Goal: Transaction & Acquisition: Purchase product/service

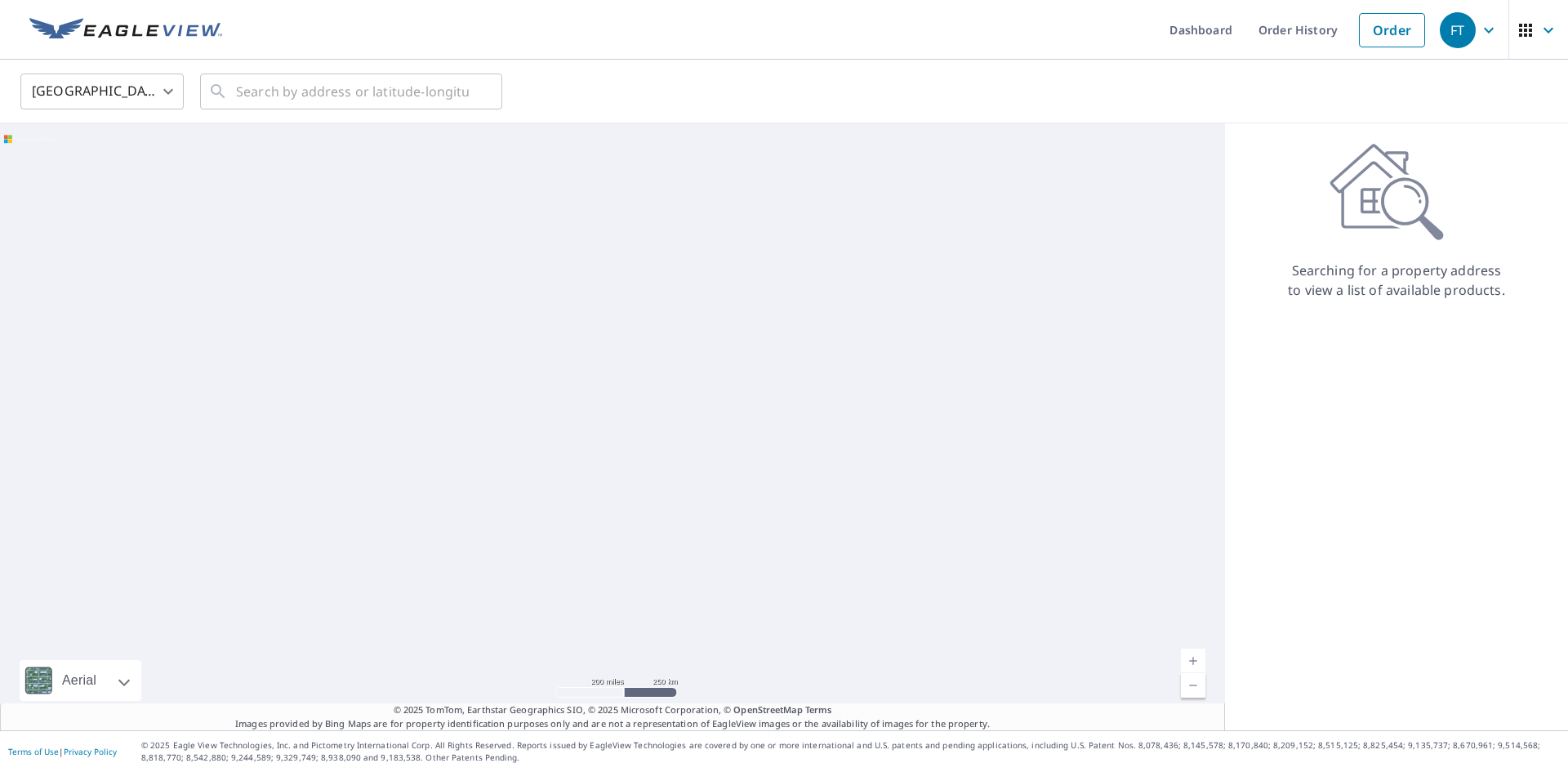
click at [169, 85] on body "FT FT Dashboard Order History Order FT United States US ​ ​ Aerial Road A stand…" at bounding box center [784, 386] width 1568 height 772
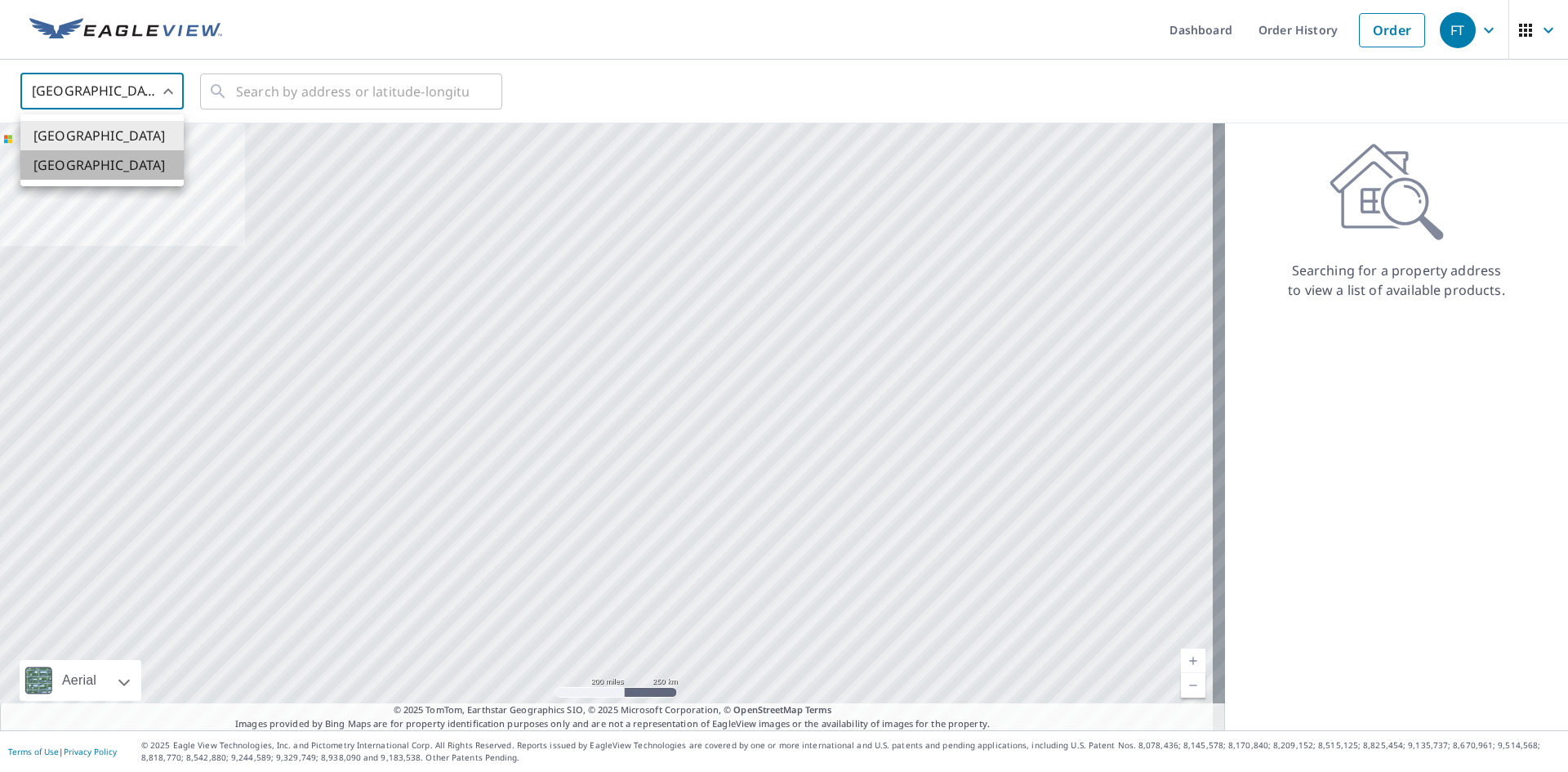
click at [100, 167] on li "[GEOGRAPHIC_DATA]" at bounding box center [102, 165] width 163 height 30
type input "CA"
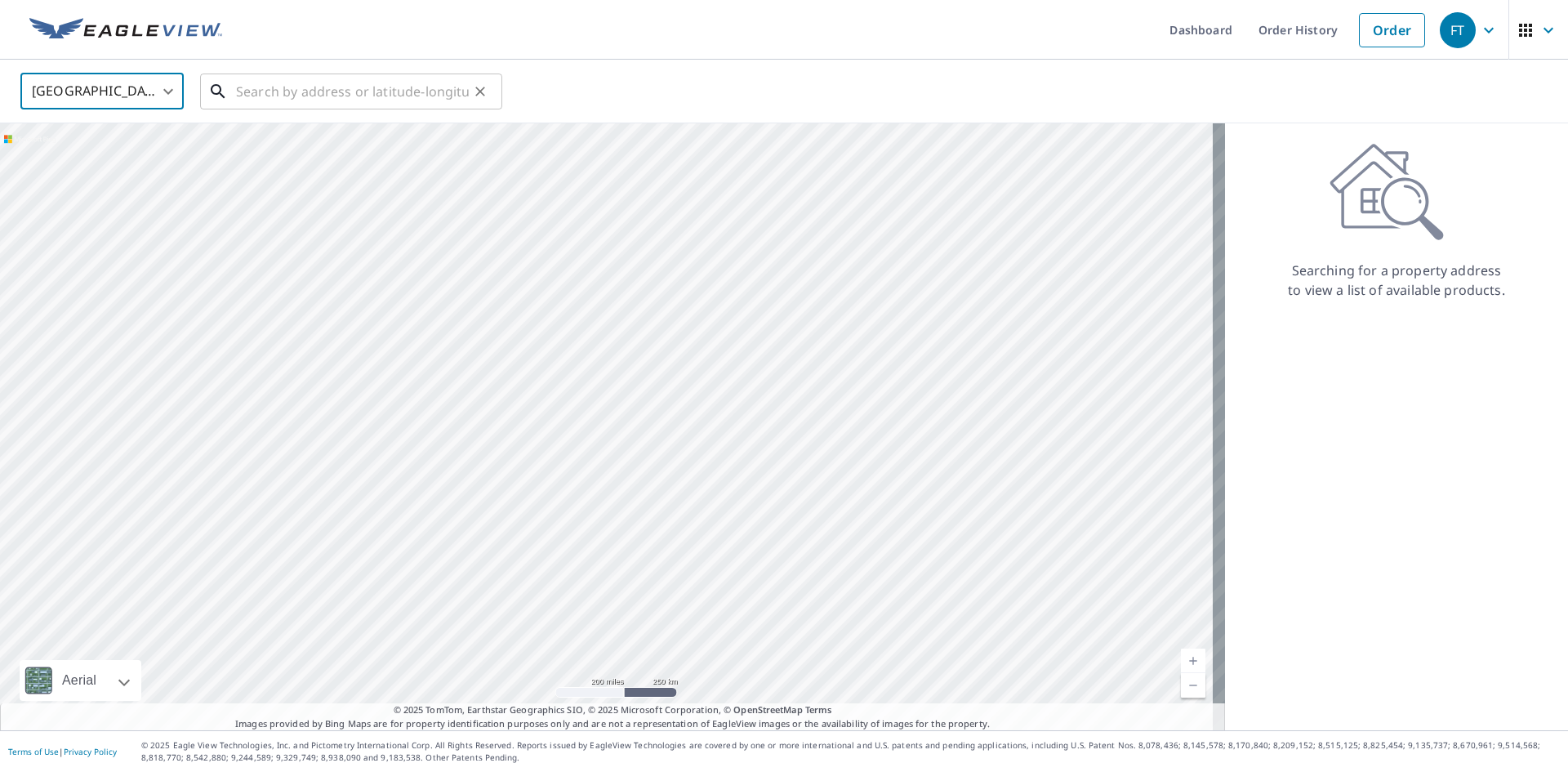
click at [240, 92] on input "text" at bounding box center [352, 91] width 233 height 45
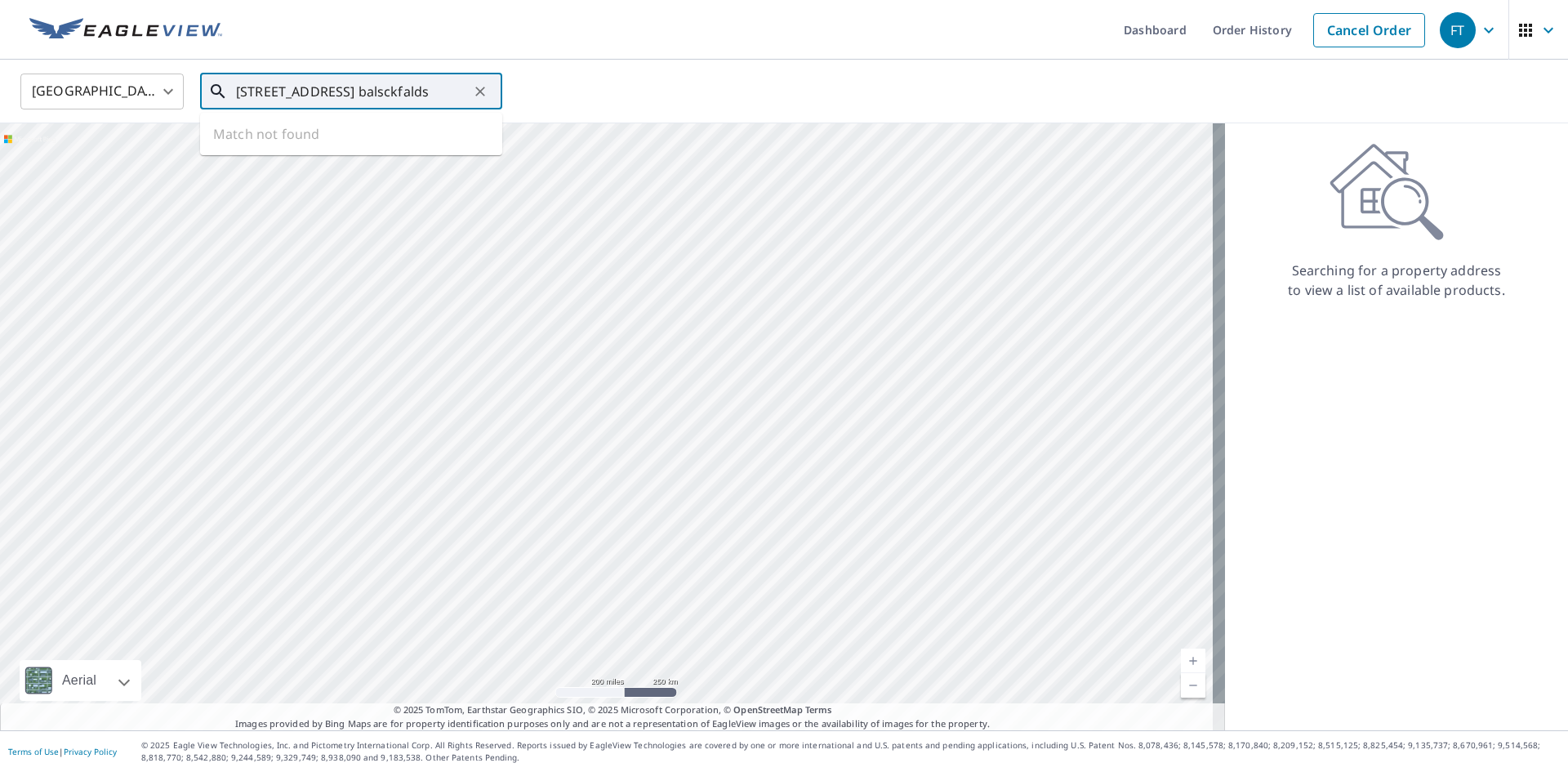
click at [366, 90] on input "[STREET_ADDRESS] balsckfalds" at bounding box center [352, 91] width 233 height 45
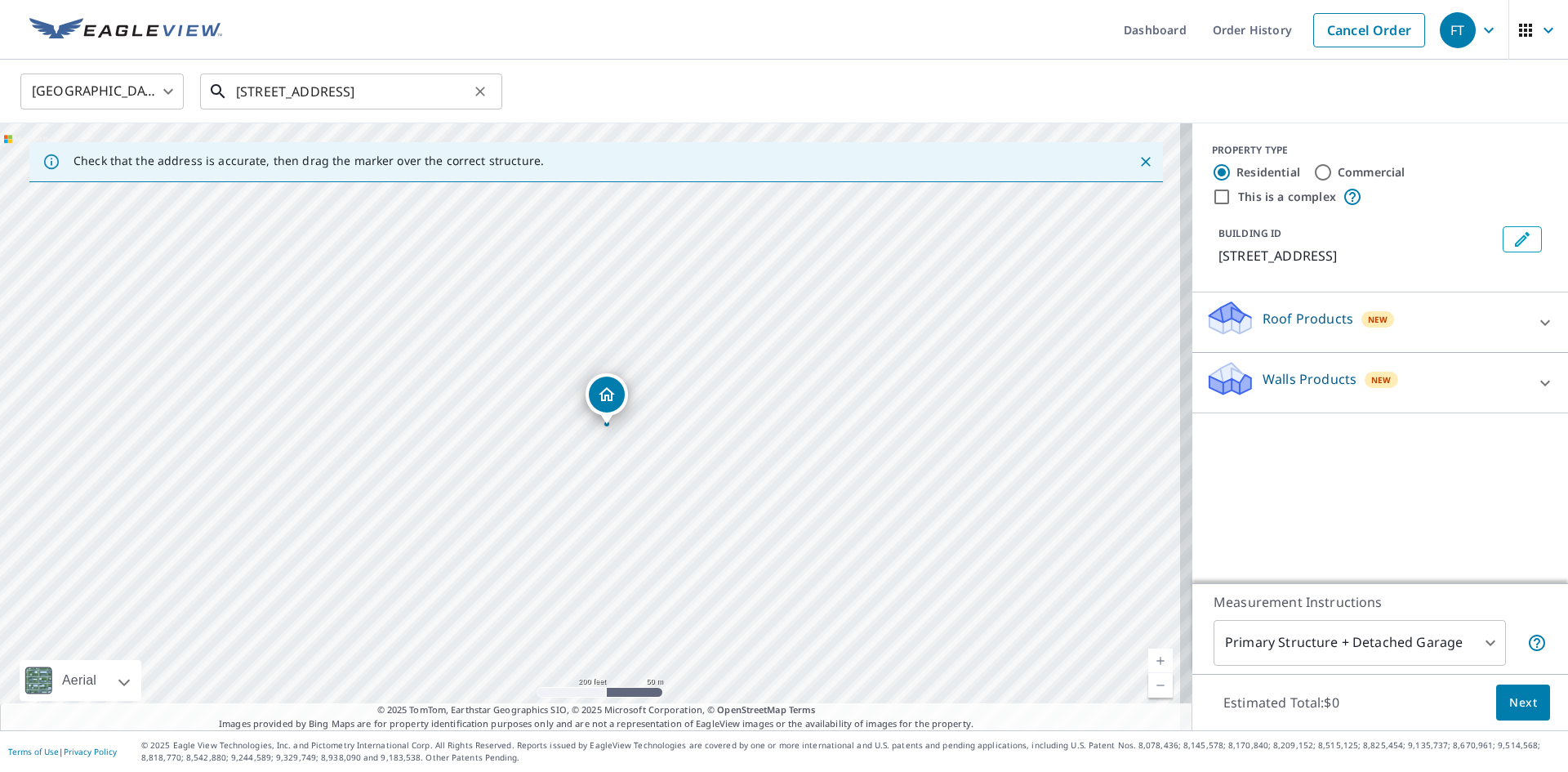
click at [335, 89] on input "[STREET_ADDRESS]" at bounding box center [352, 91] width 233 height 45
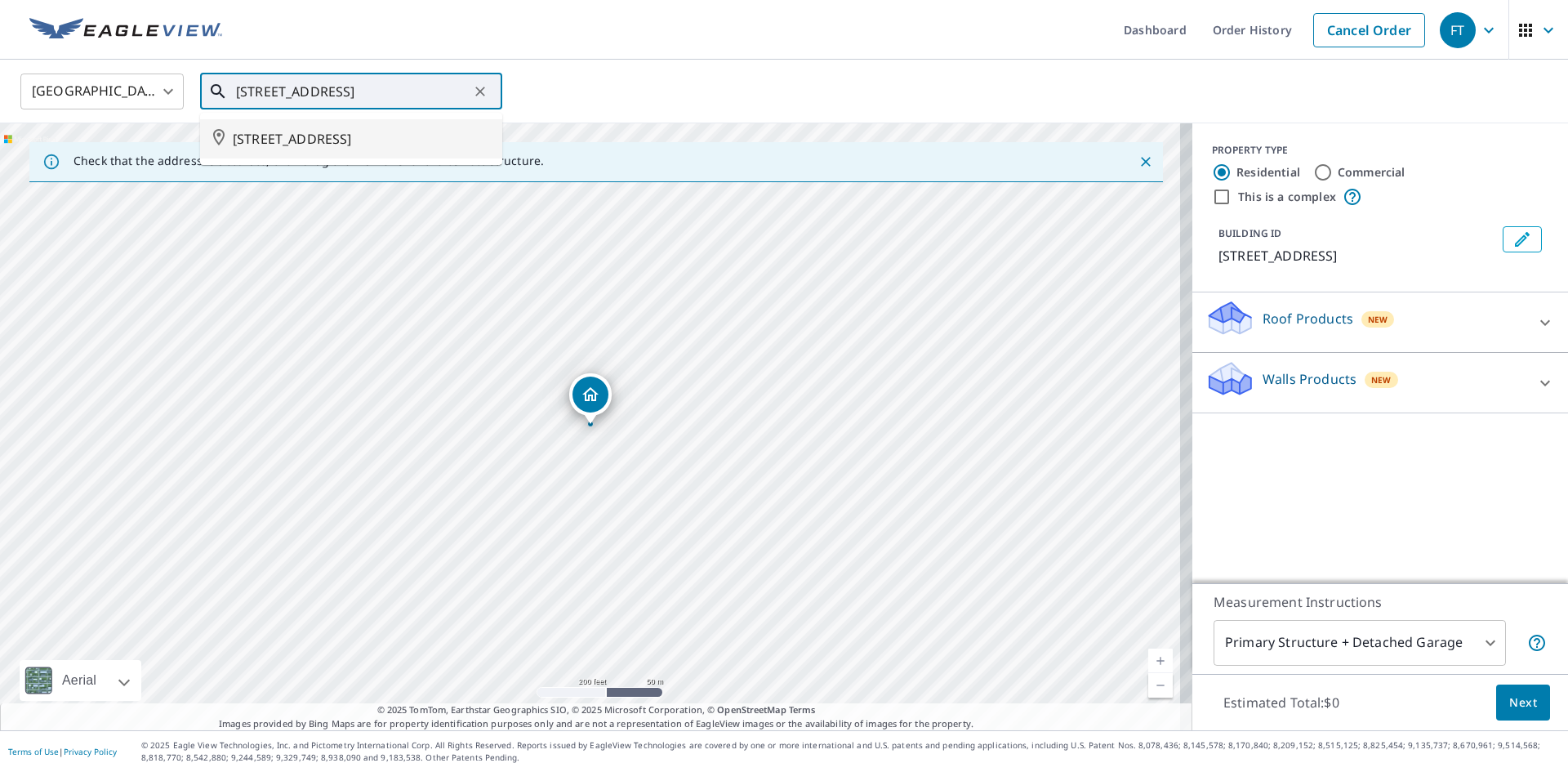
click at [322, 132] on span "[STREET_ADDRESS]" at bounding box center [360, 138] width 257 height 19
type input "[STREET_ADDRESS]"
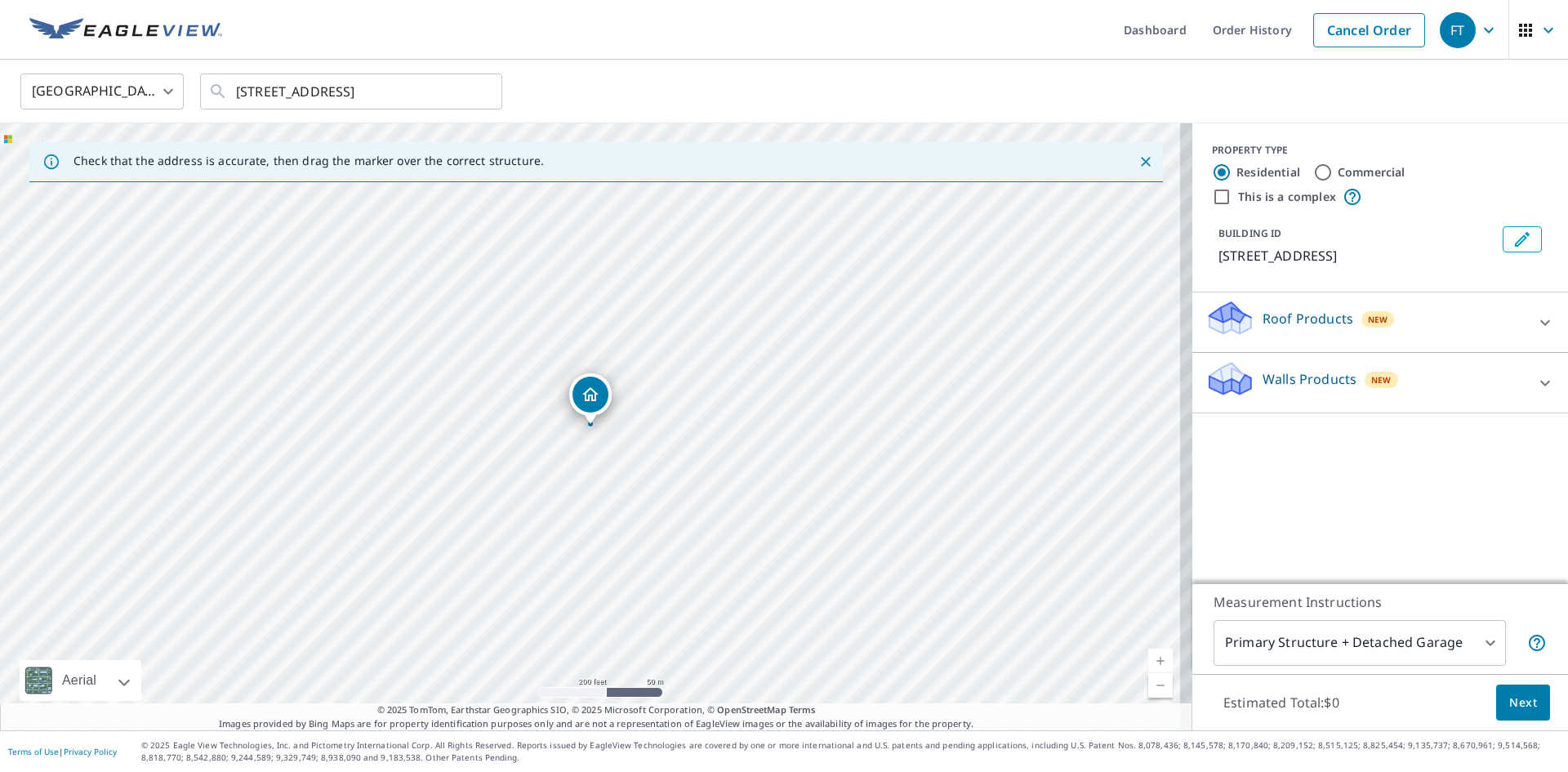
click at [1225, 323] on icon at bounding box center [1230, 312] width 42 height 20
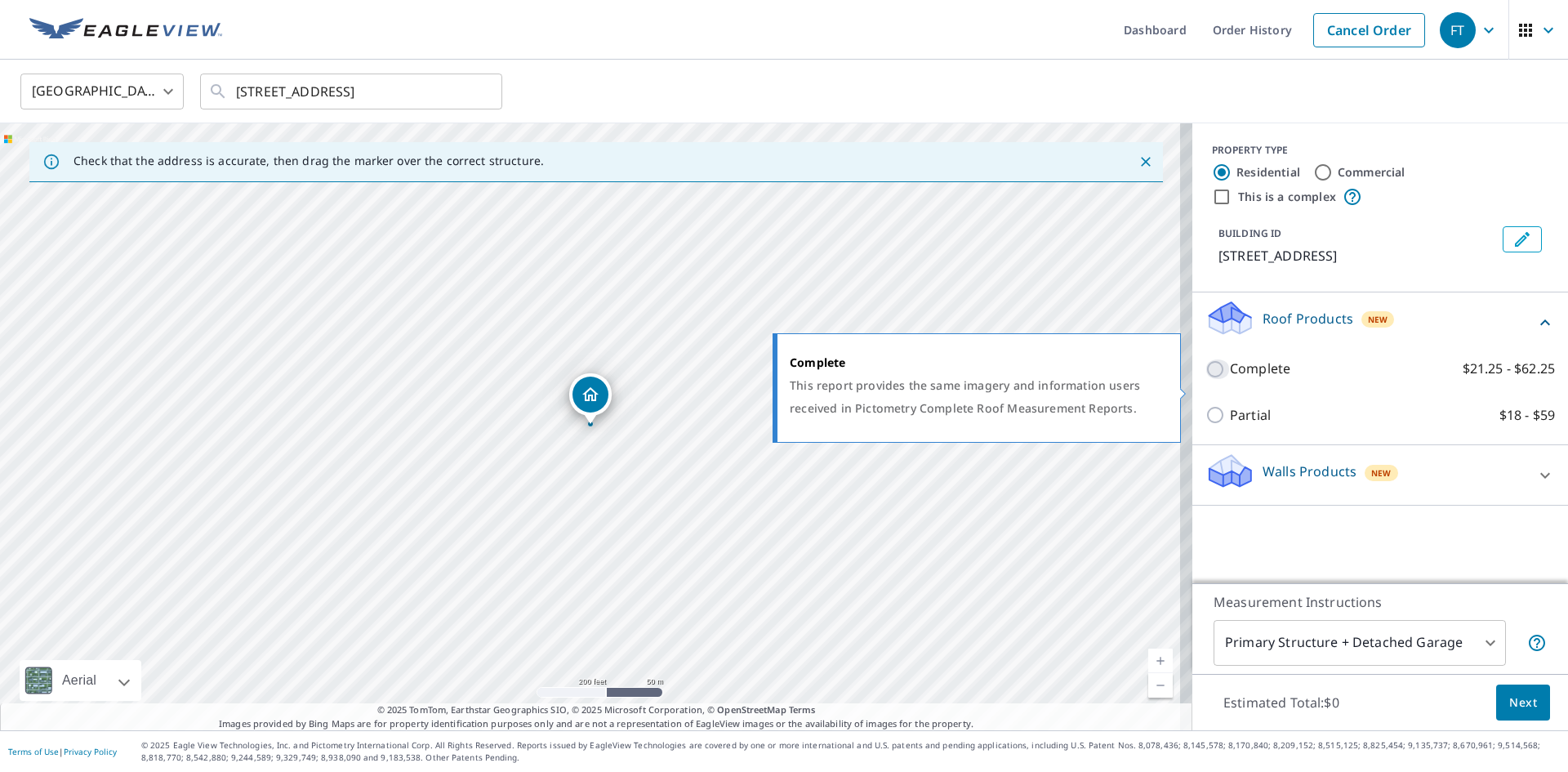
click at [1206, 379] on input "Complete $21.25 - $62.25" at bounding box center [1218, 369] width 24 height 19
checkbox input "true"
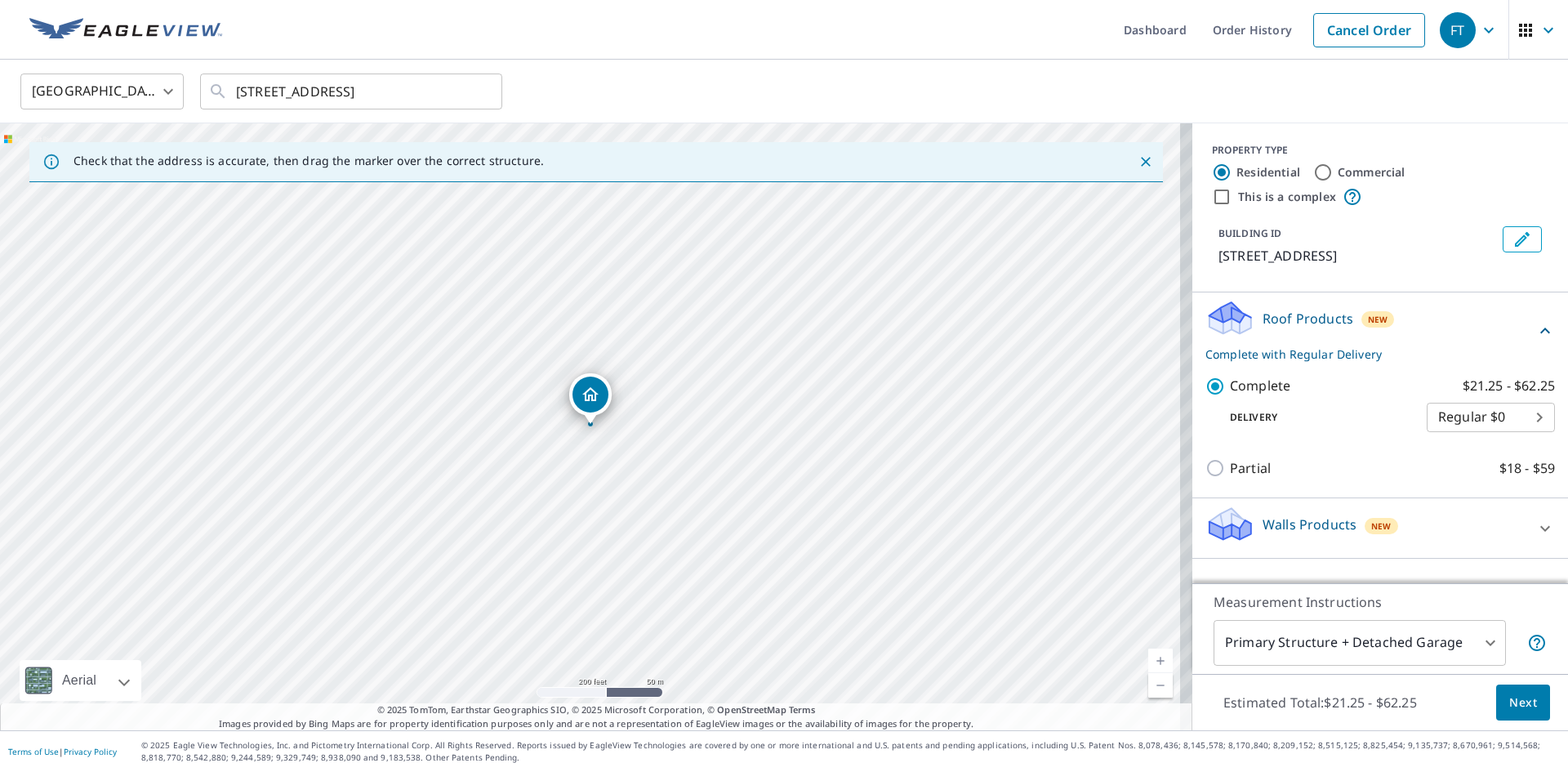
click at [1334, 643] on body "FT FT Dashboard Order History Cancel Order FT Canada CA ​ [STREET_ADDRESS] ​ Ch…" at bounding box center [784, 386] width 1568 height 772
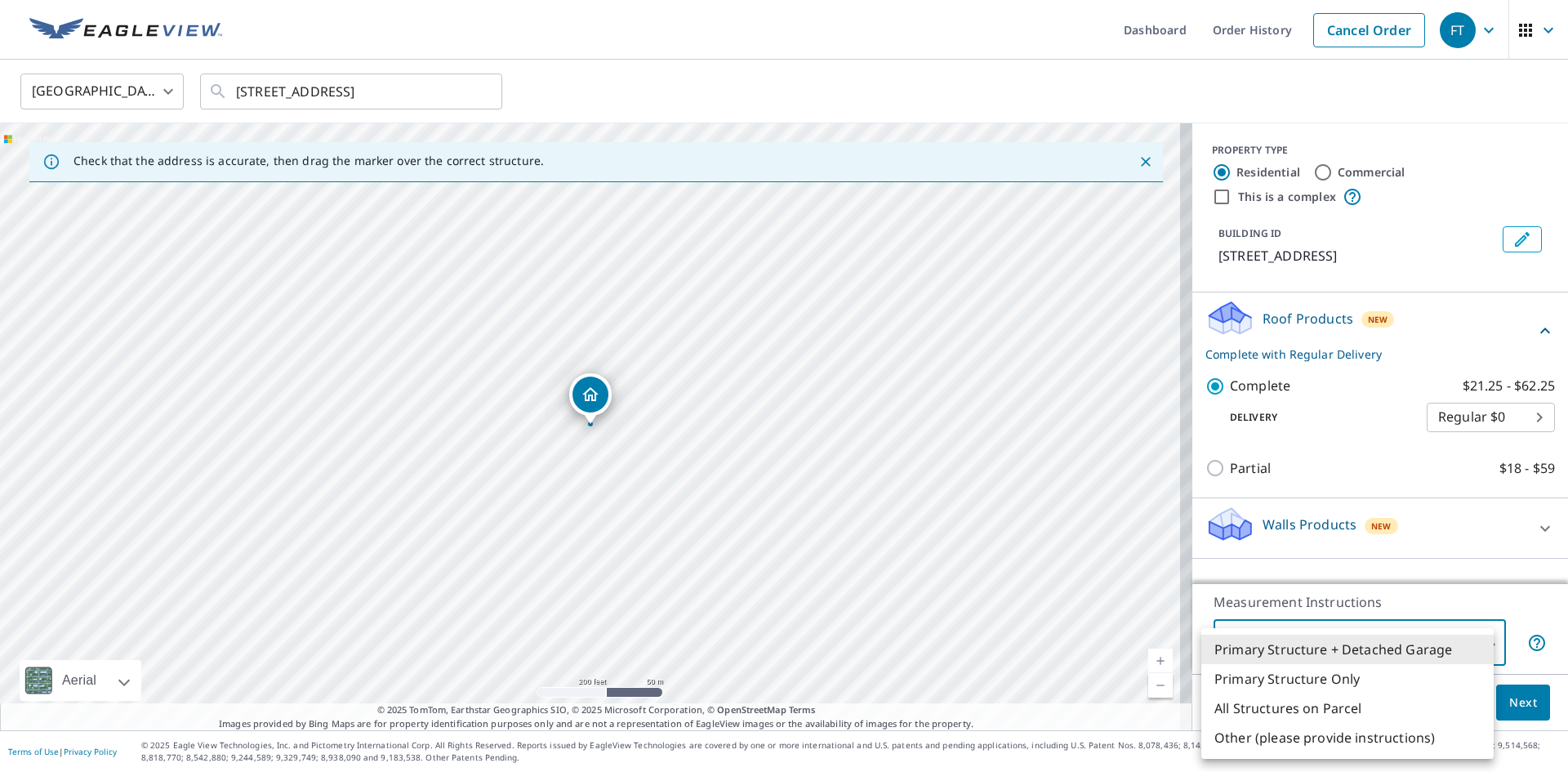
click at [1297, 685] on li "Primary Structure Only" at bounding box center [1348, 679] width 293 height 30
type input "2"
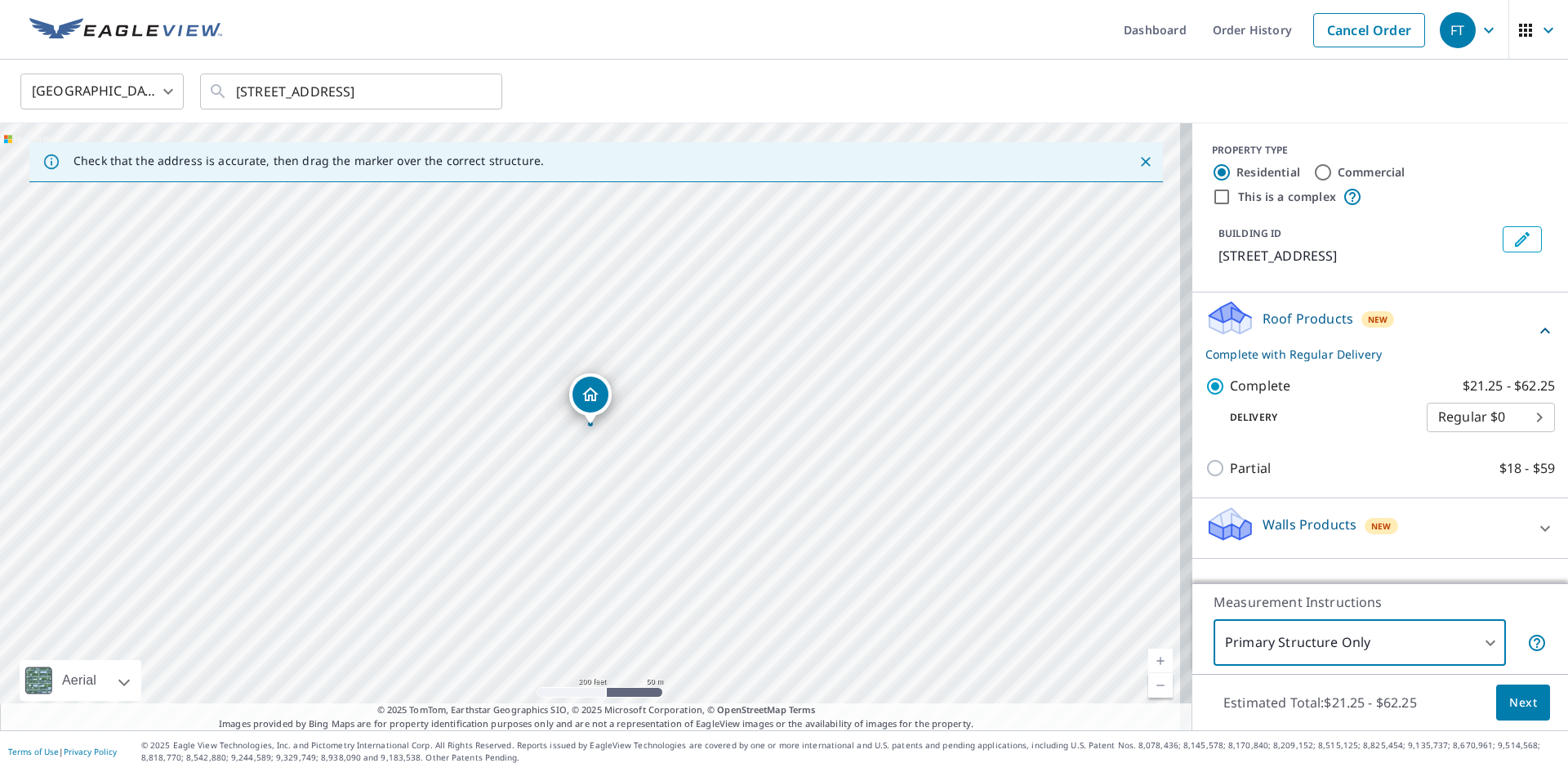
click at [1511, 700] on span "Next" at bounding box center [1524, 702] width 28 height 20
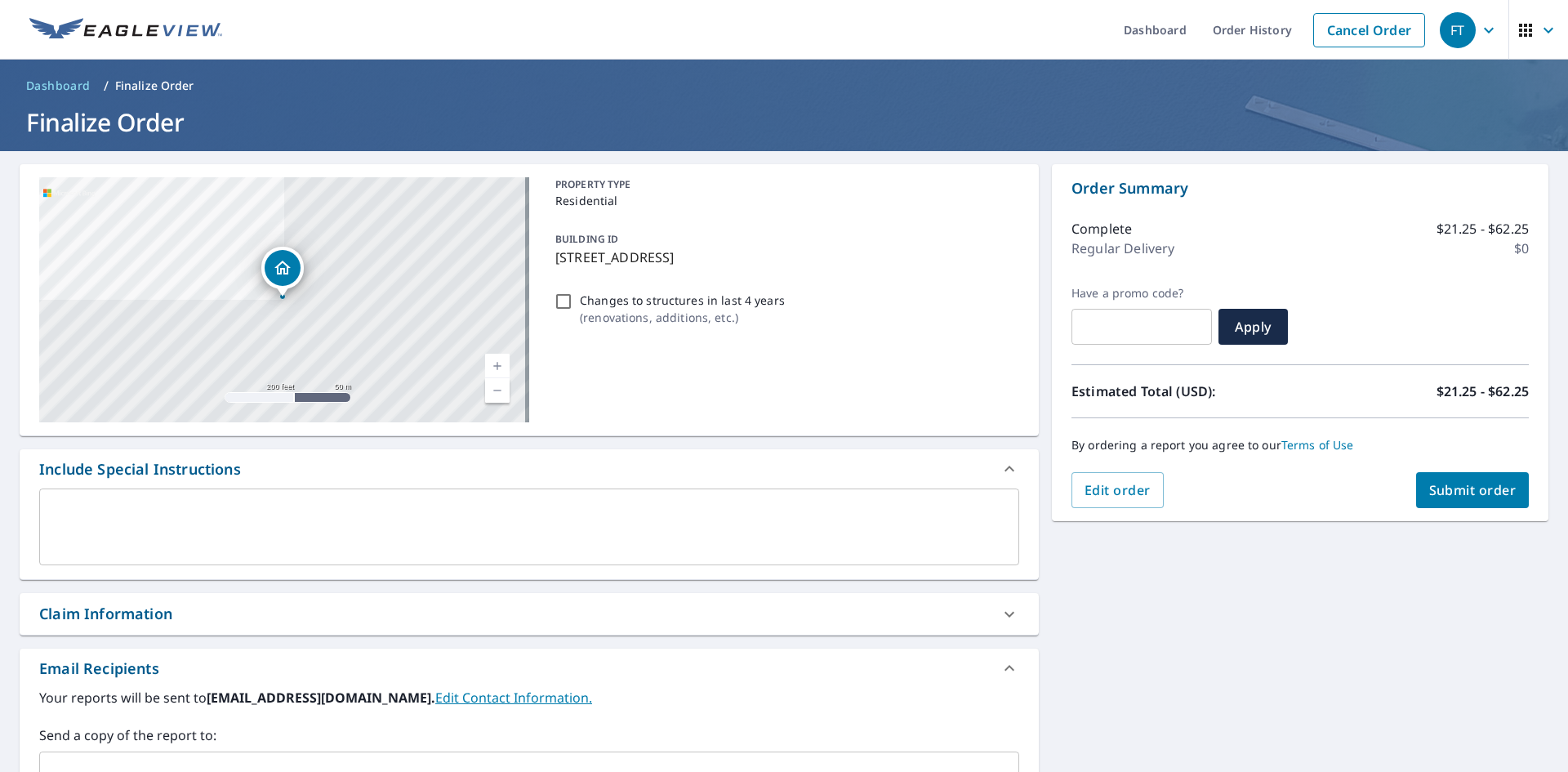
scroll to position [257, 0]
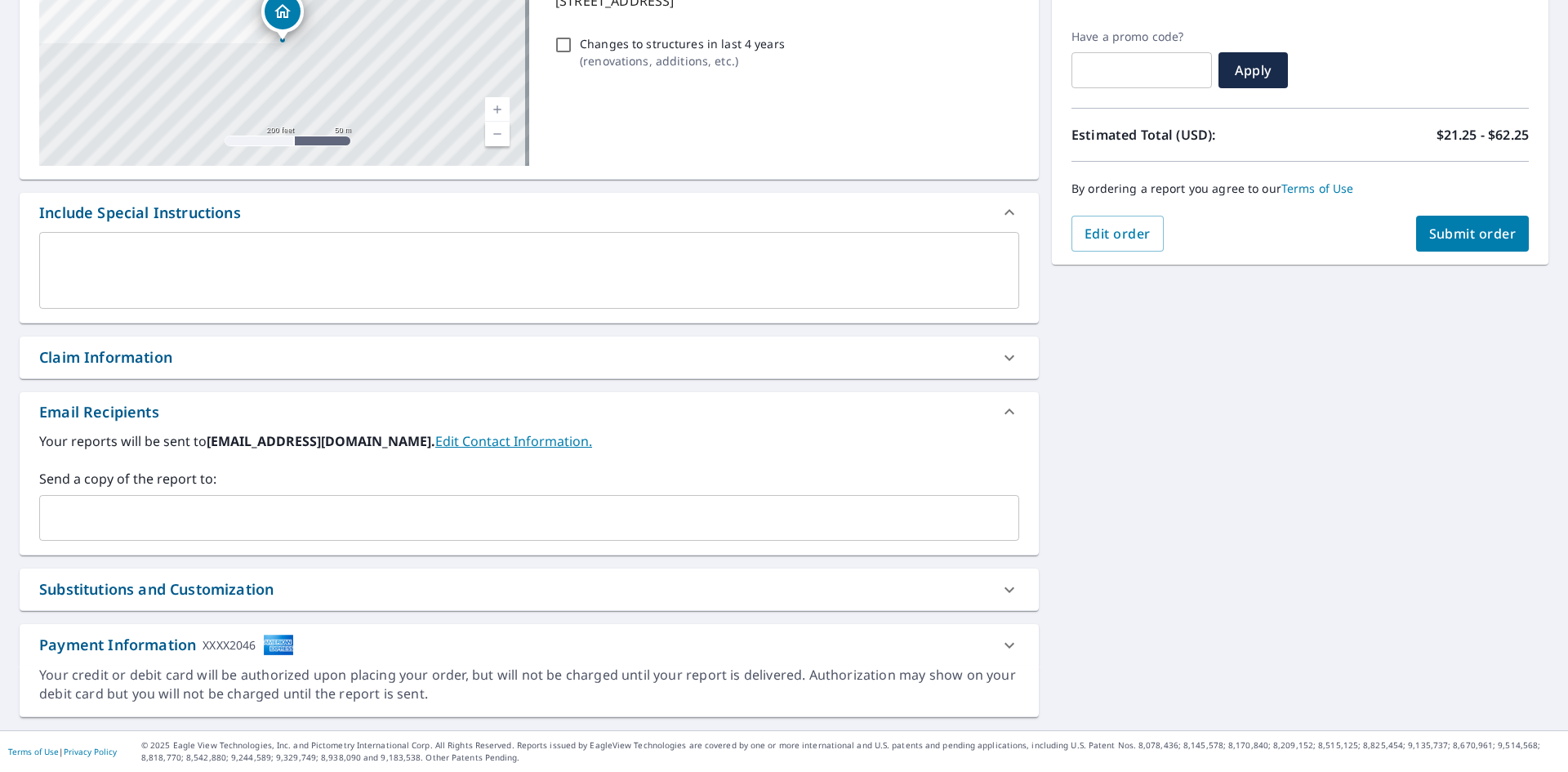
click at [87, 505] on input "text" at bounding box center [516, 517] width 941 height 31
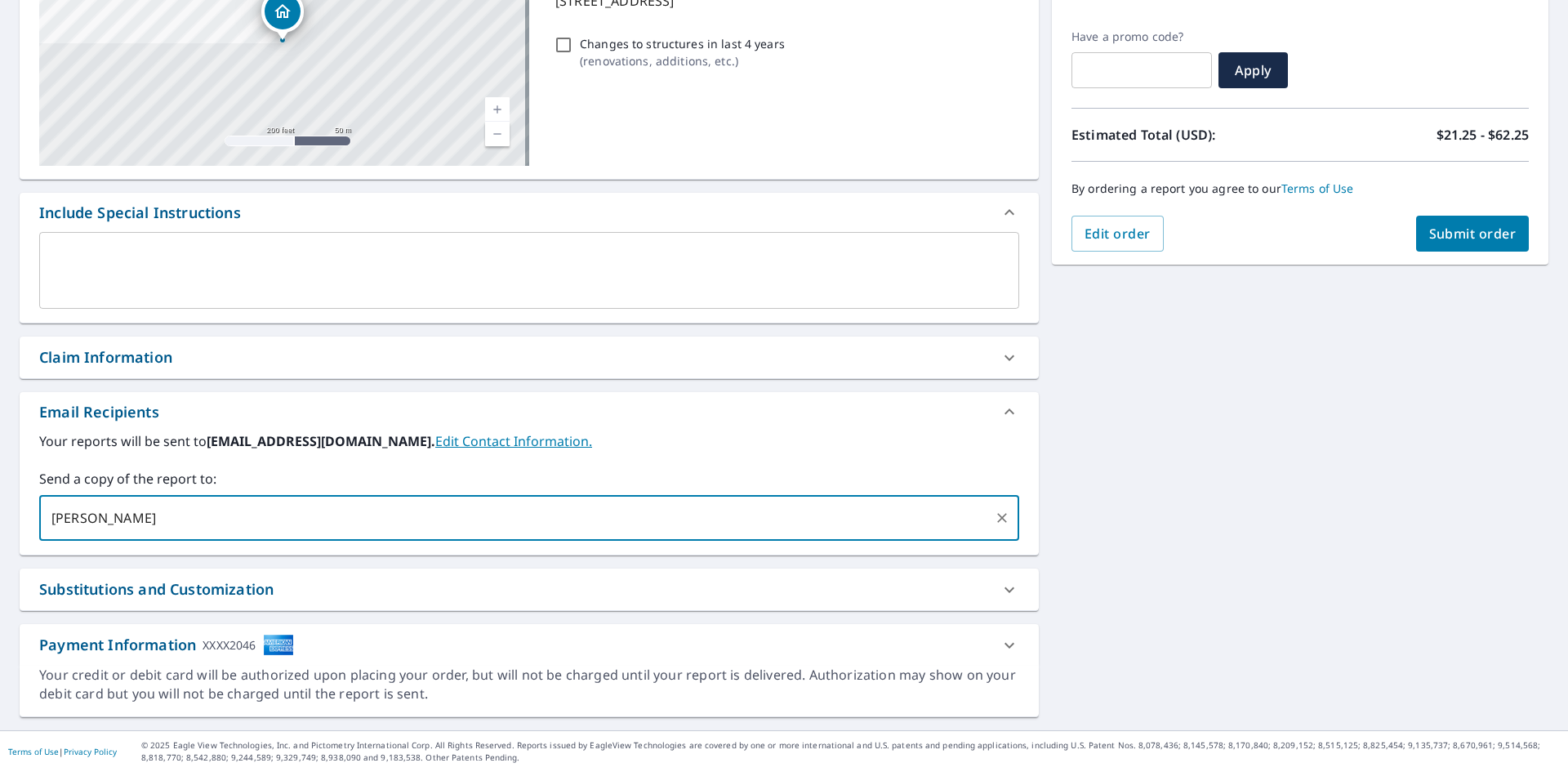
type input "[PERSON_NAME][EMAIL_ADDRESS][DOMAIN_NAME]"
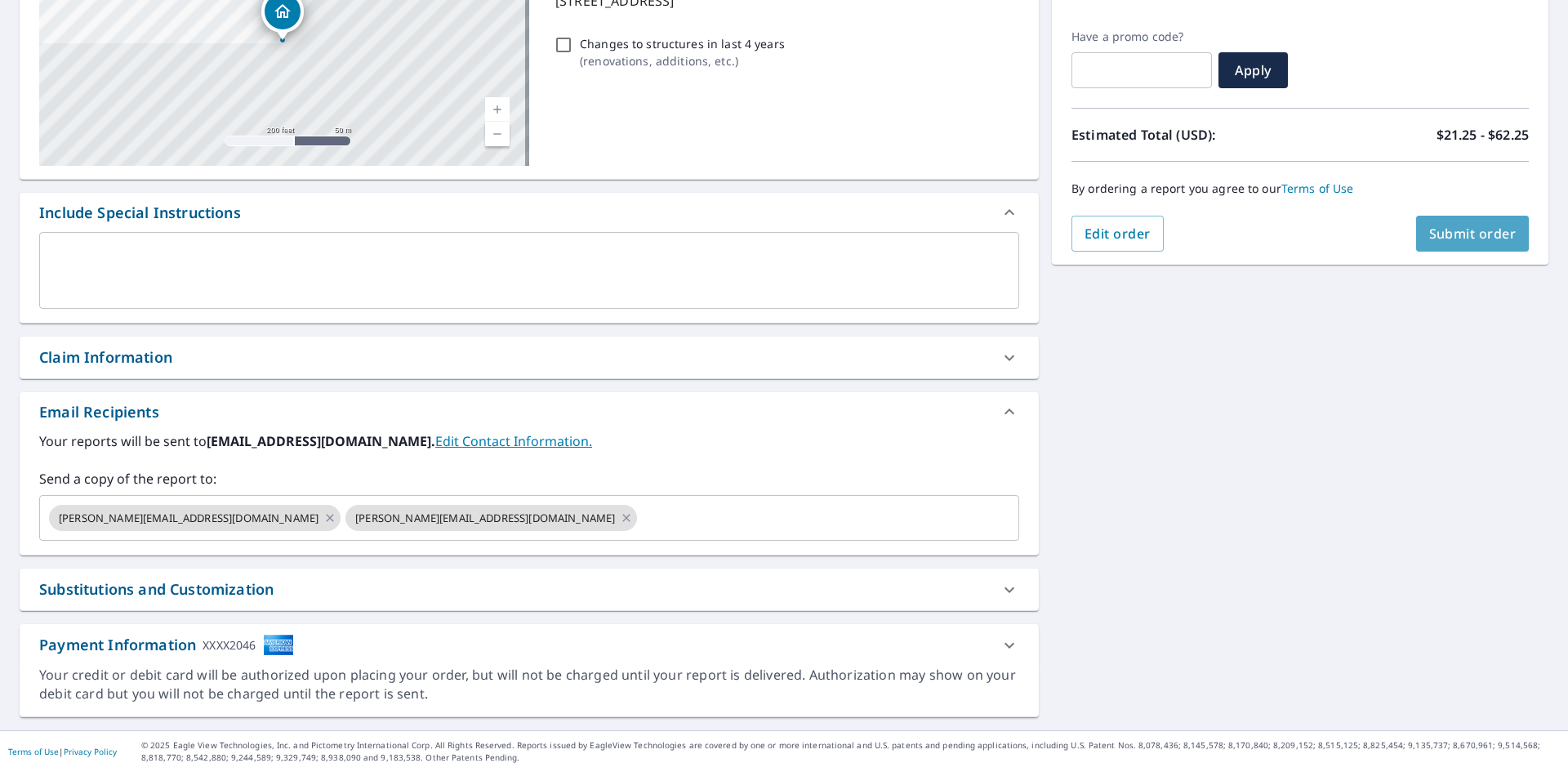
click at [1436, 246] on button "Submit order" at bounding box center [1473, 234] width 114 height 36
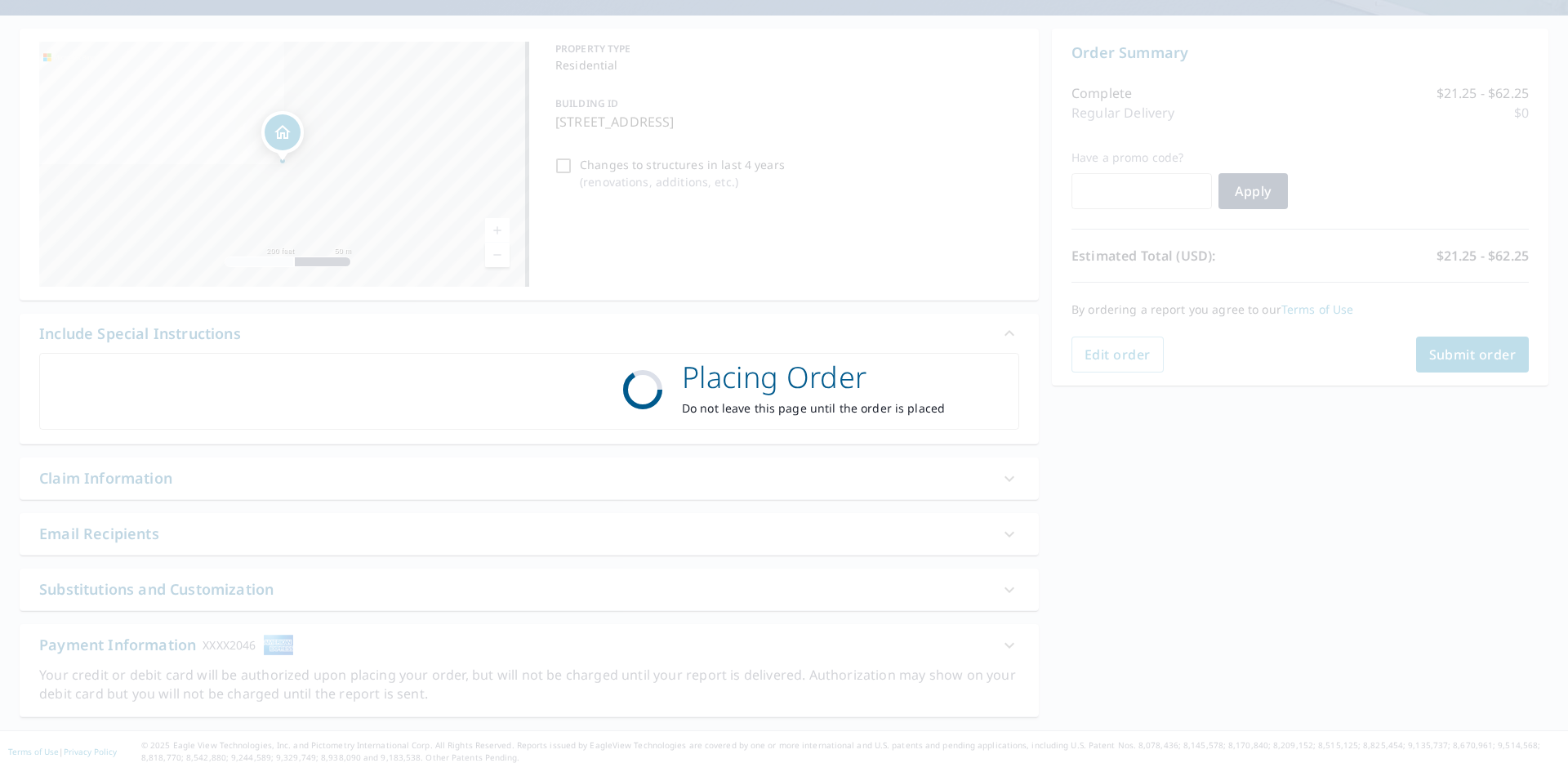
scroll to position [135, 0]
